Goal: Find contact information: Find contact information

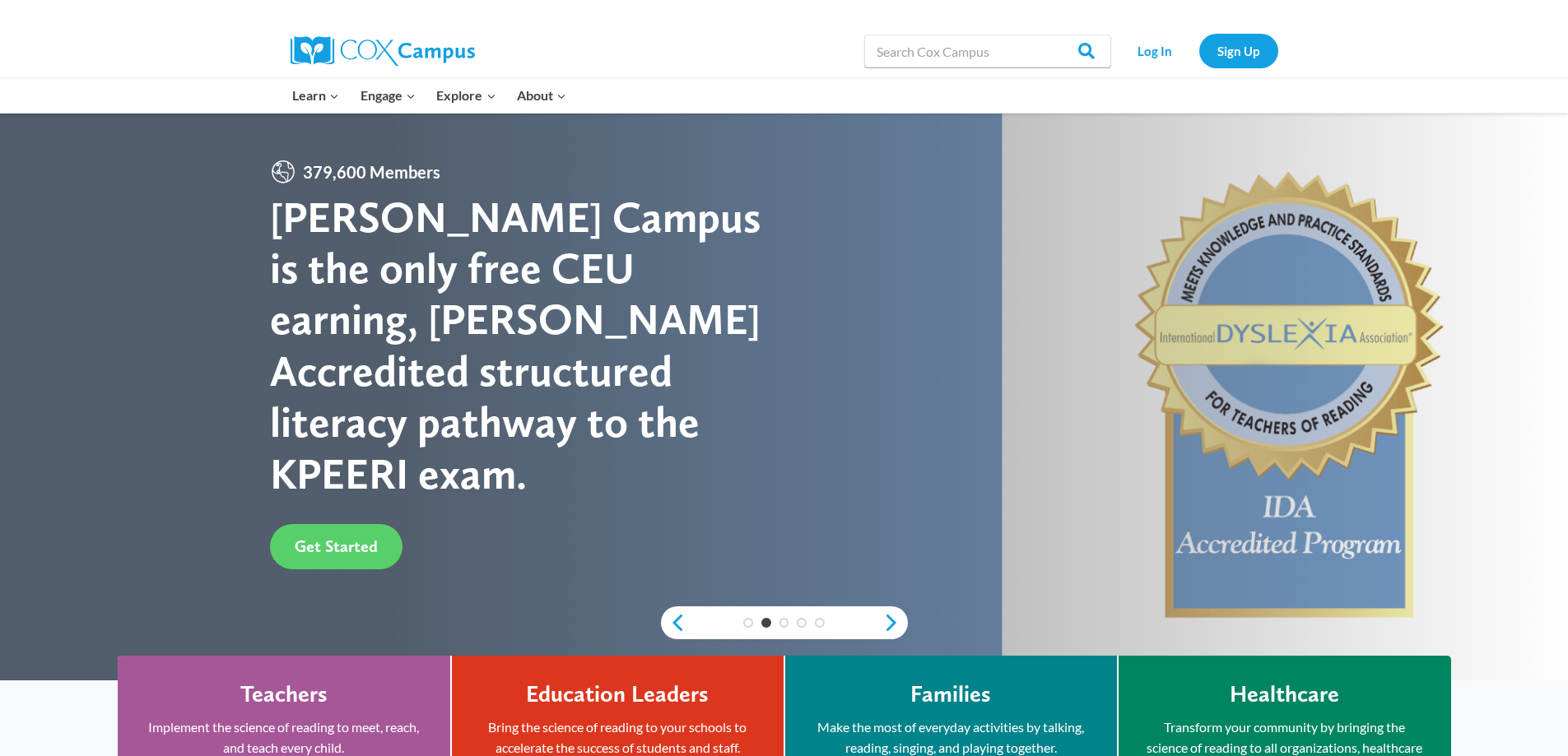
drag, startPoint x: 689, startPoint y: 371, endPoint x: 748, endPoint y: 431, distance: 84.1
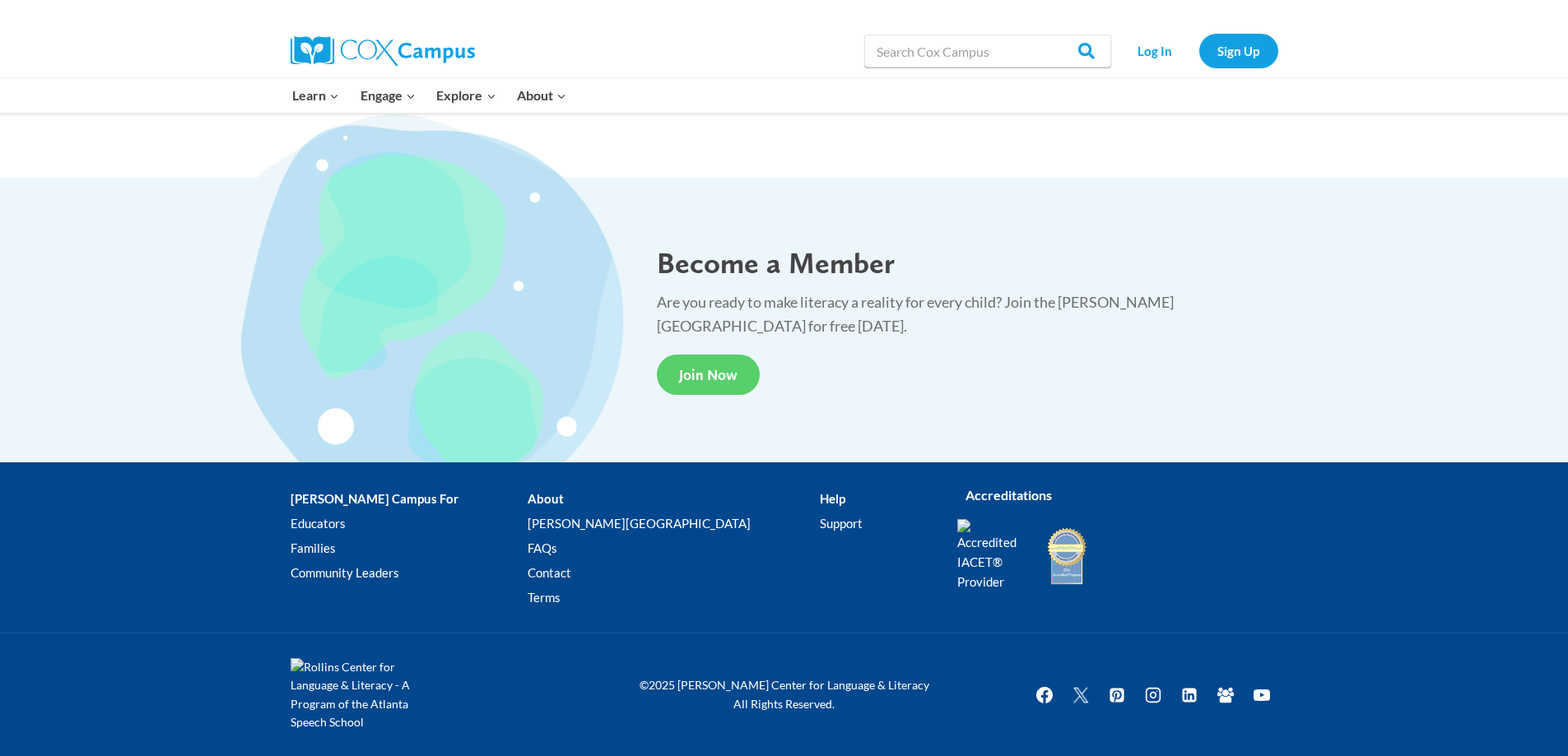
scroll to position [3024, 0]
click at [579, 576] on link "Contact" at bounding box center [673, 573] width 292 height 25
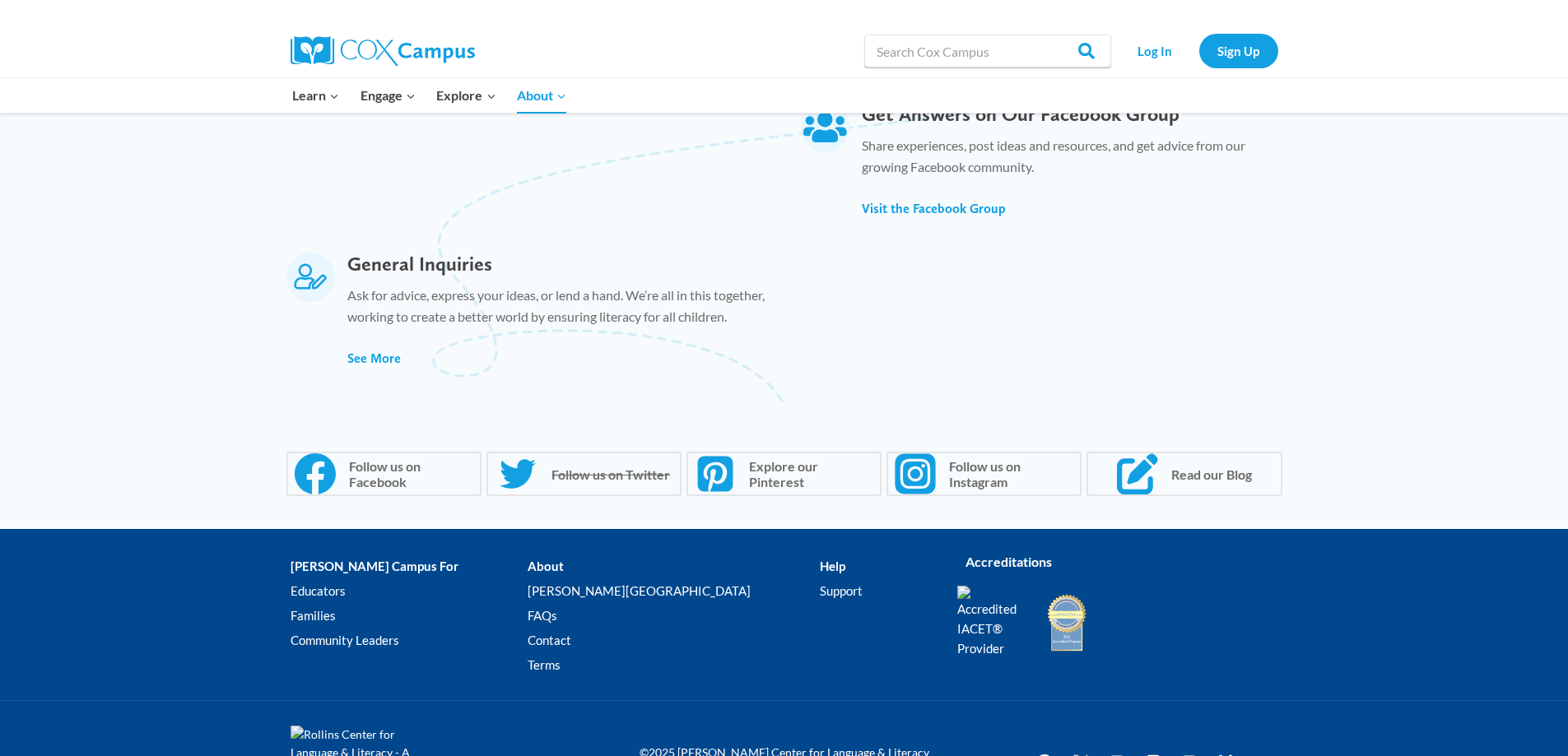
scroll to position [1142, 0]
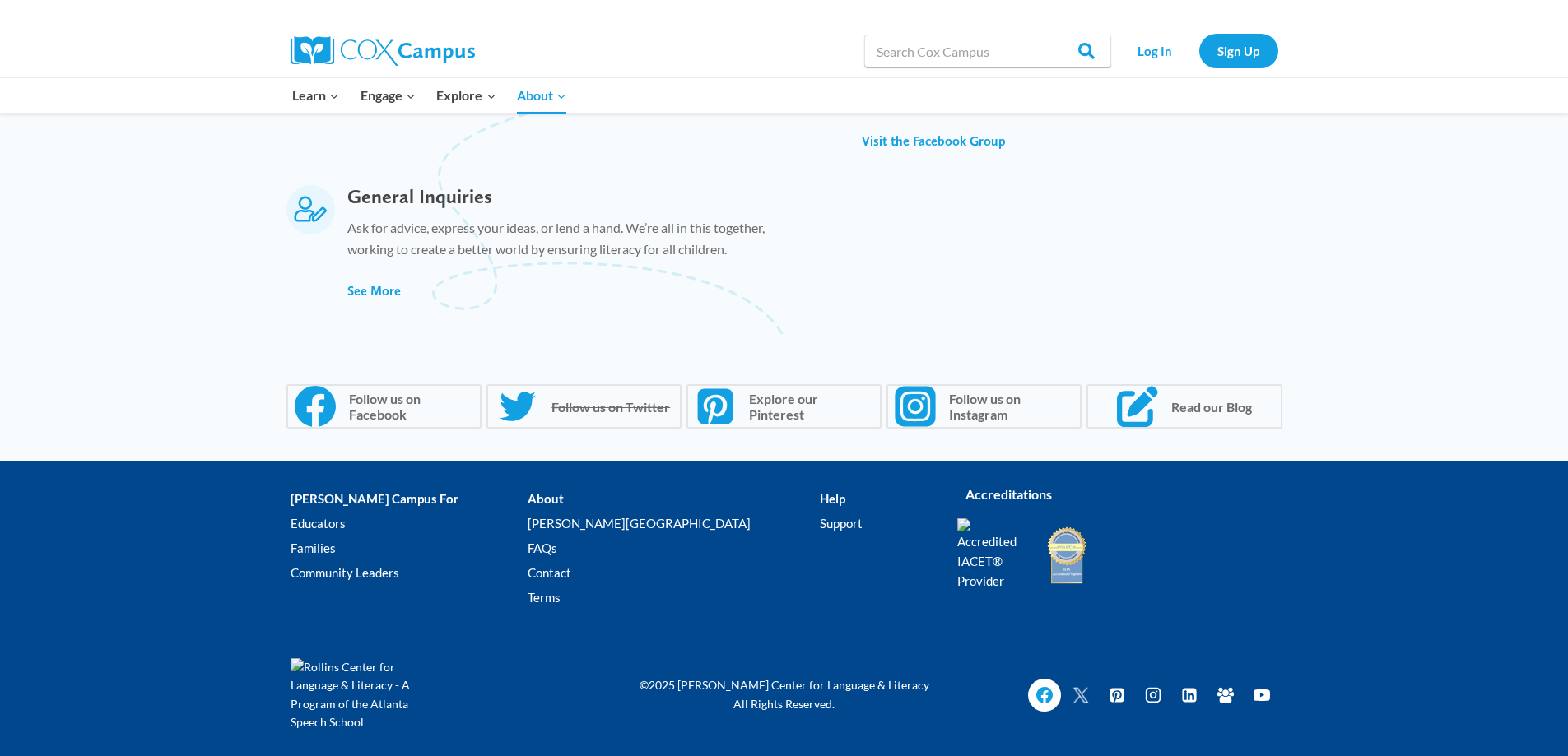
click at [1044, 691] on icon "Facebook" at bounding box center [1044, 695] width 17 height 17
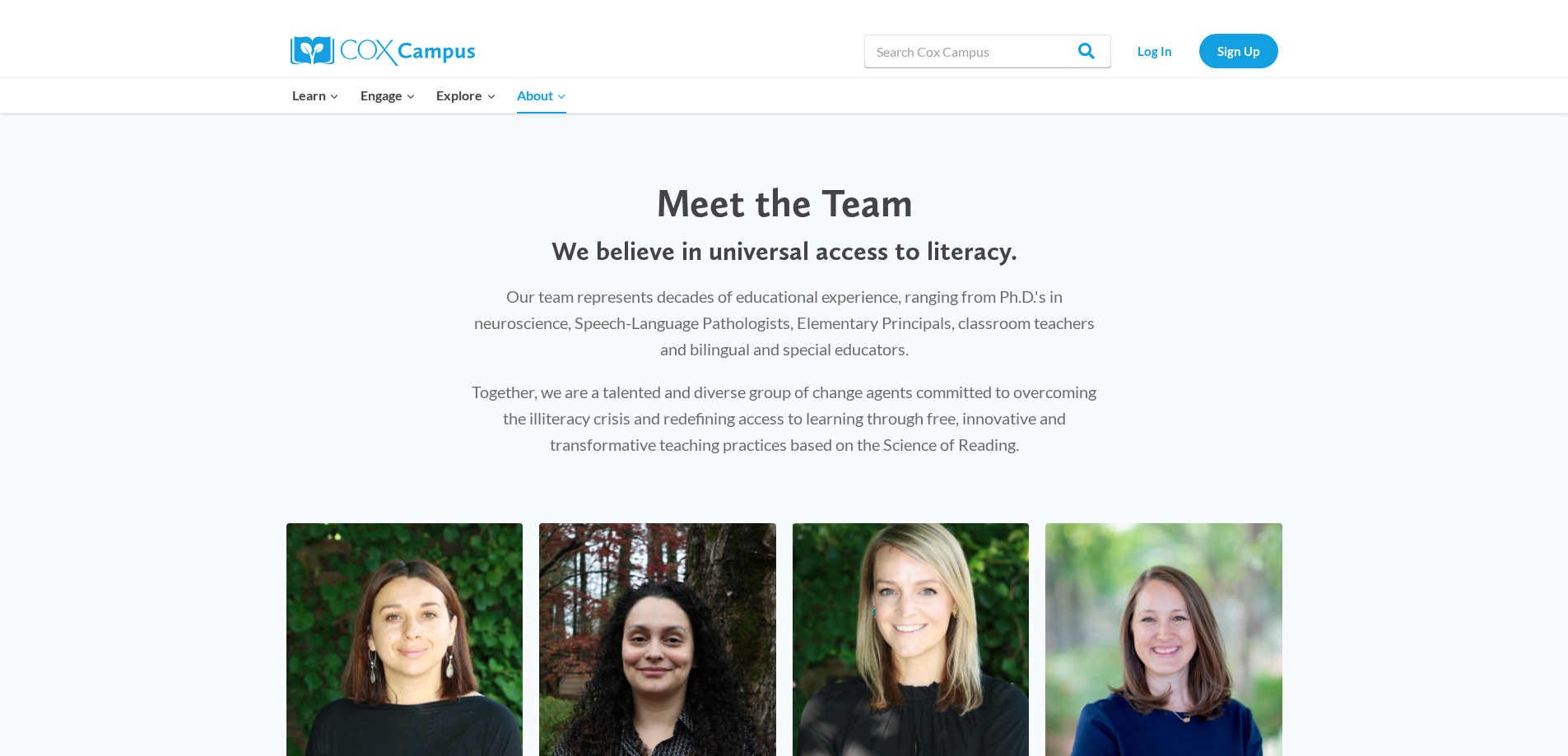
scroll to position [893, 0]
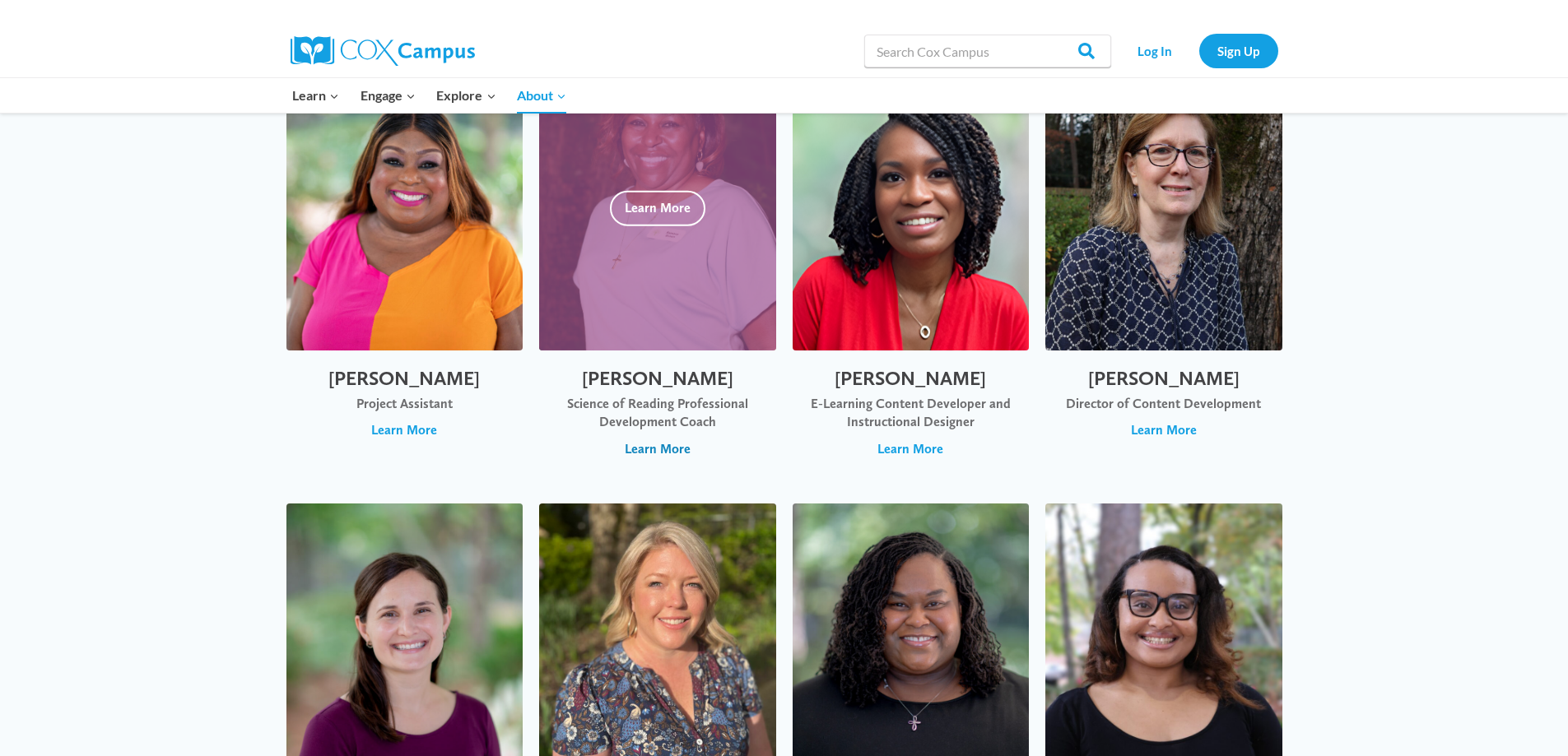
click at [640, 454] on span "Learn More" at bounding box center [658, 450] width 65 height 18
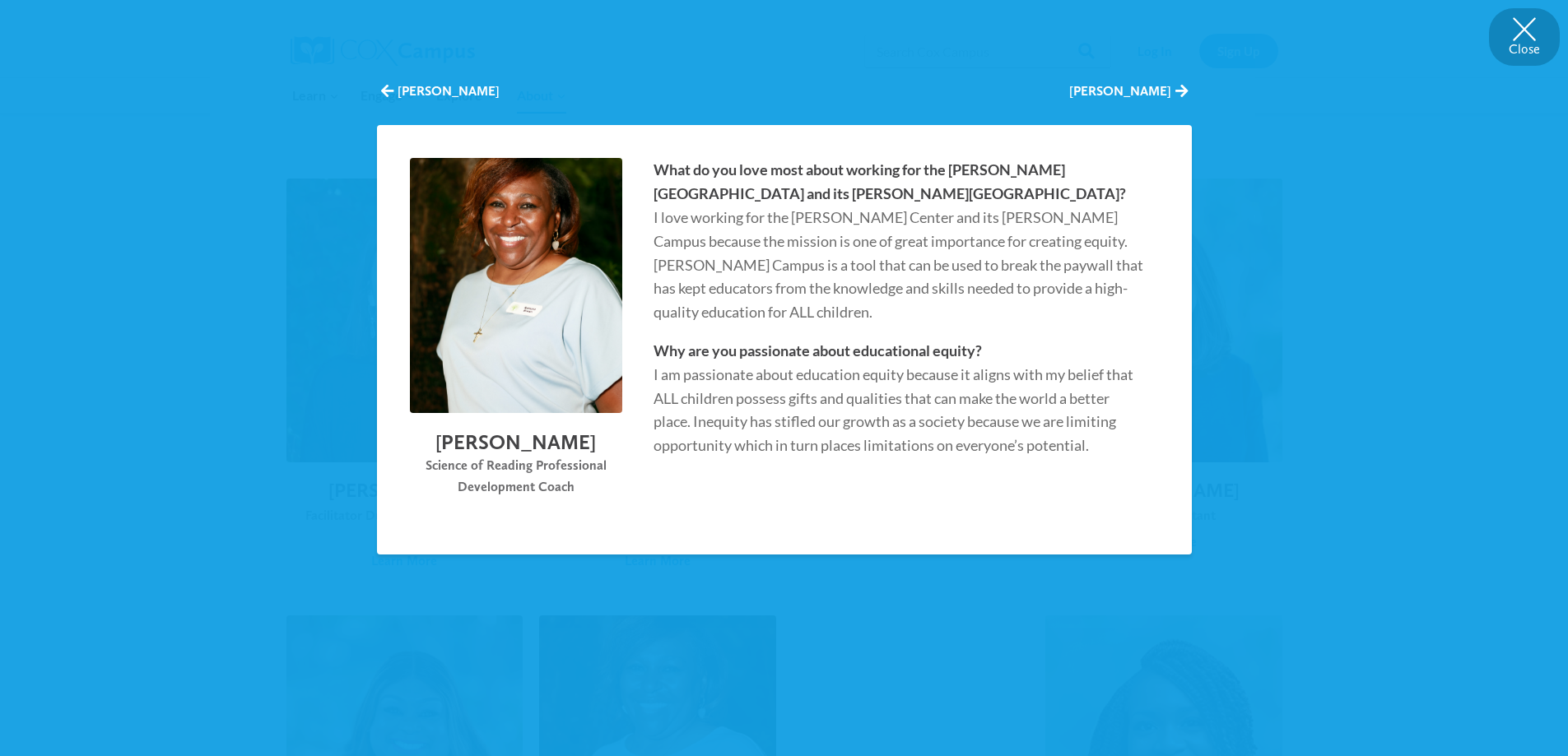
drag, startPoint x: 1538, startPoint y: 35, endPoint x: 1530, endPoint y: 41, distance: 10.0
click at [1538, 35] on button "Close" at bounding box center [1525, 37] width 71 height 57
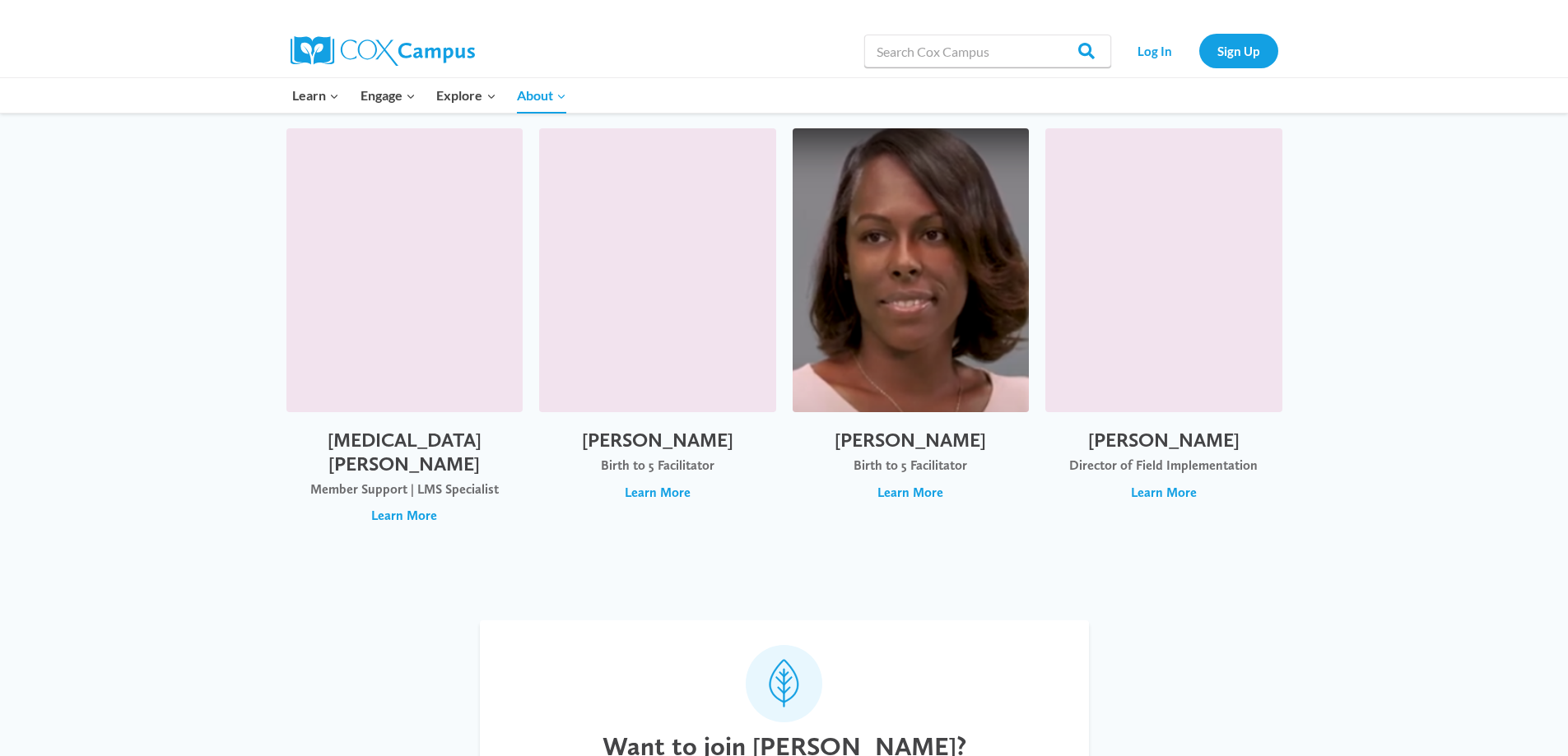
scroll to position [4518, 0]
